Goal: Information Seeking & Learning: Learn about a topic

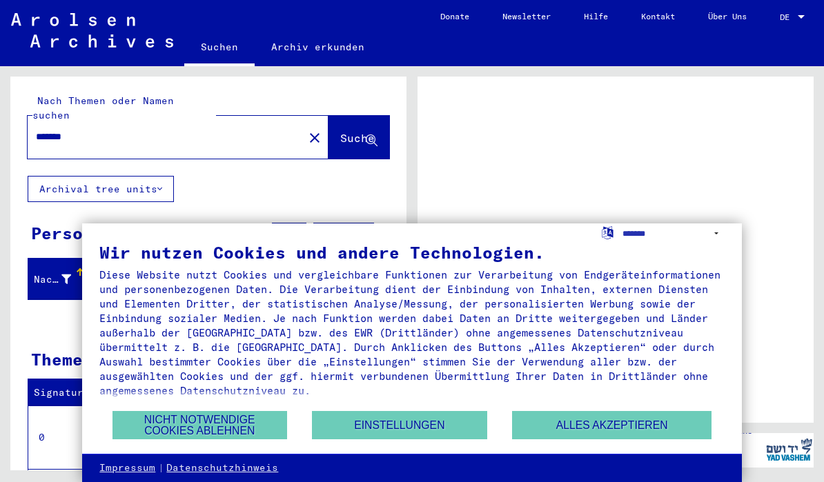
click at [609, 418] on button "Alles akzeptieren" at bounding box center [612, 425] width 200 height 28
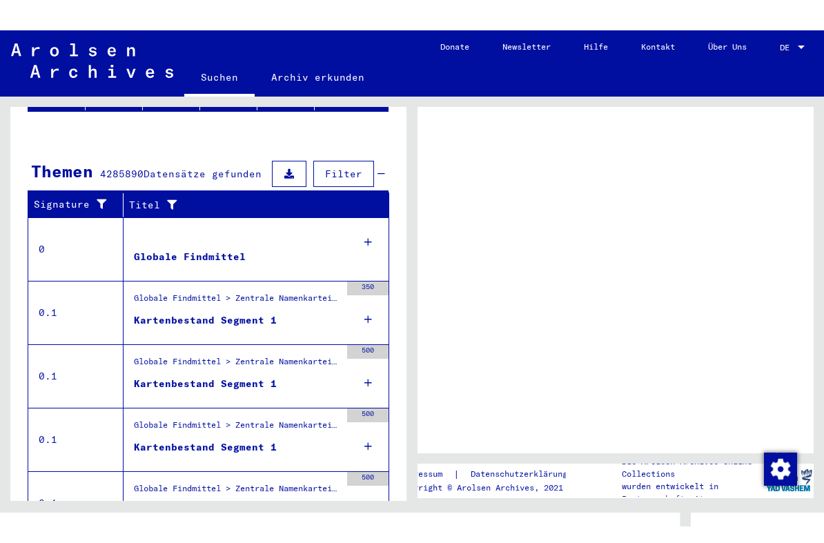
scroll to position [49, 0]
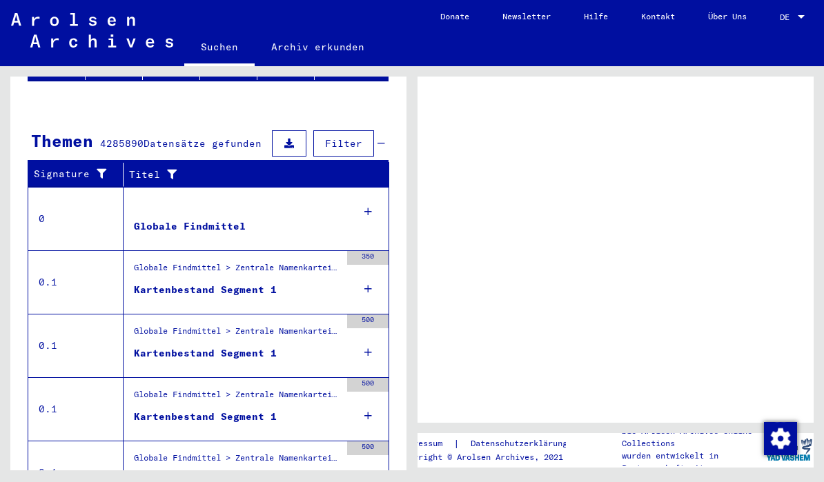
click at [798, 19] on div at bounding box center [801, 17] width 12 height 10
click at [805, 19] on div at bounding box center [801, 17] width 12 height 10
click at [787, 20] on span "DE" at bounding box center [787, 17] width 15 height 10
click at [787, 12] on span "DE" at bounding box center [787, 17] width 15 height 10
click at [809, 12] on link "DE DE" at bounding box center [793, 16] width 61 height 33
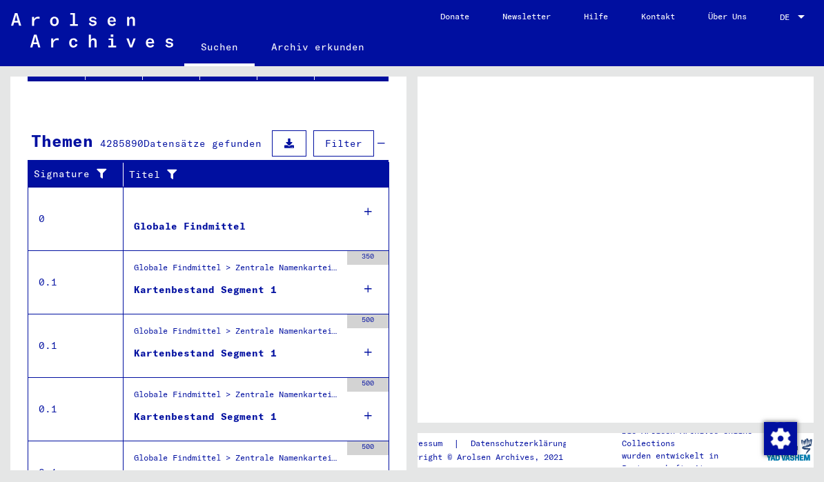
click at [803, 19] on div at bounding box center [801, 17] width 12 height 10
click at [371, 265] on icon at bounding box center [368, 289] width 8 height 48
click at [254, 283] on div "Kartenbestand Segment 1" at bounding box center [205, 290] width 143 height 14
click at [282, 262] on div "Globale Findmittel > Zentrale Namenkartei > Karteikarten, die im Rahmen der seq…" at bounding box center [237, 271] width 206 height 19
click at [367, 265] on icon at bounding box center [368, 289] width 8 height 48
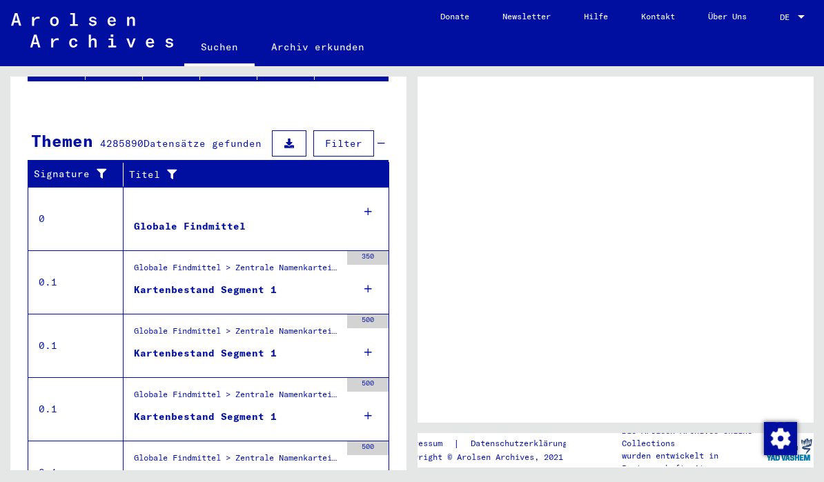
click at [364, 265] on icon at bounding box center [368, 289] width 8 height 48
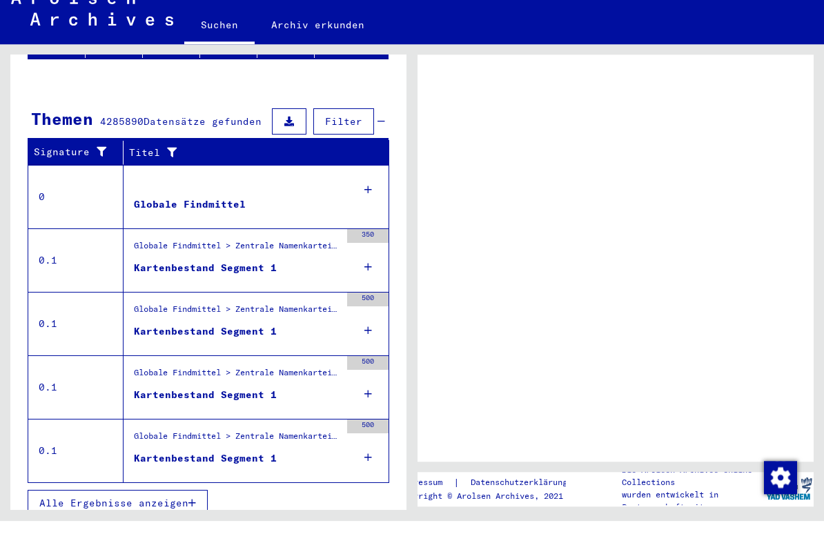
scroll to position [0, 0]
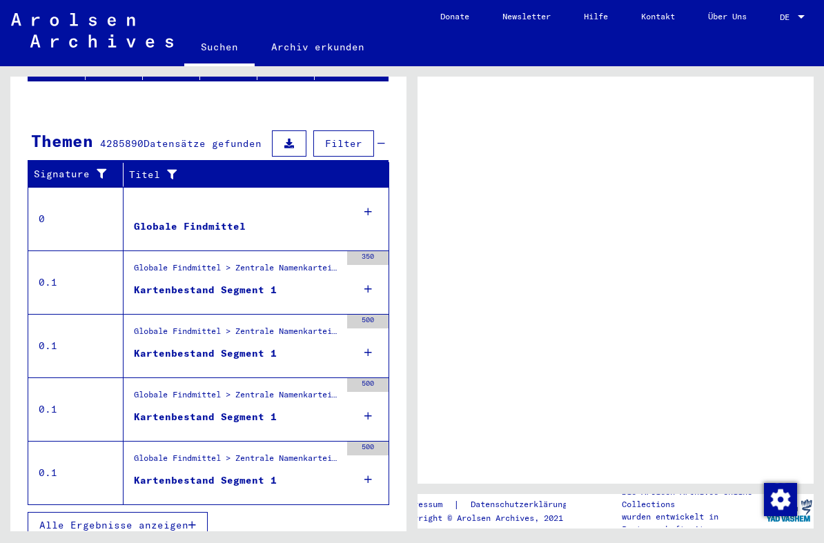
click at [358, 442] on div "500" at bounding box center [367, 473] width 41 height 62
click at [353, 442] on div "500" at bounding box center [367, 449] width 41 height 14
click at [366, 342] on icon at bounding box center [368, 353] width 8 height 48
click at [367, 338] on icon at bounding box center [368, 353] width 8 height 48
